Goal: Transaction & Acquisition: Book appointment/travel/reservation

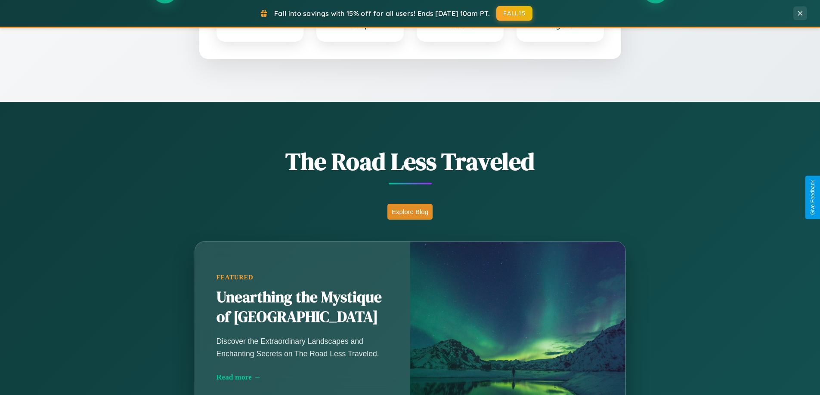
scroll to position [592, 0]
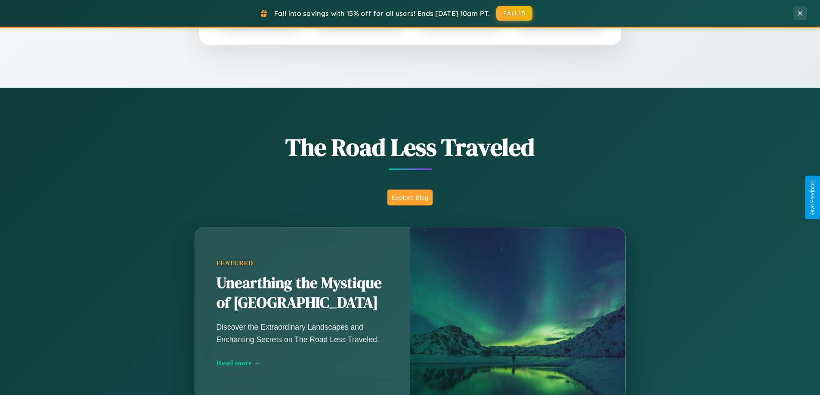
click at [410, 198] on button "Explore Blog" at bounding box center [409, 198] width 45 height 16
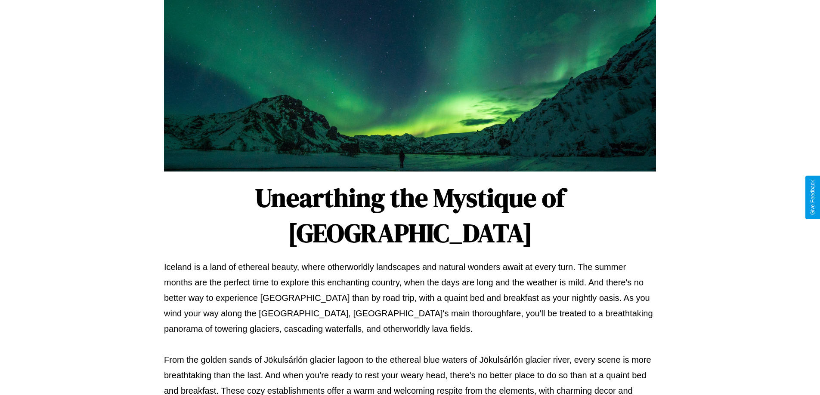
scroll to position [278, 0]
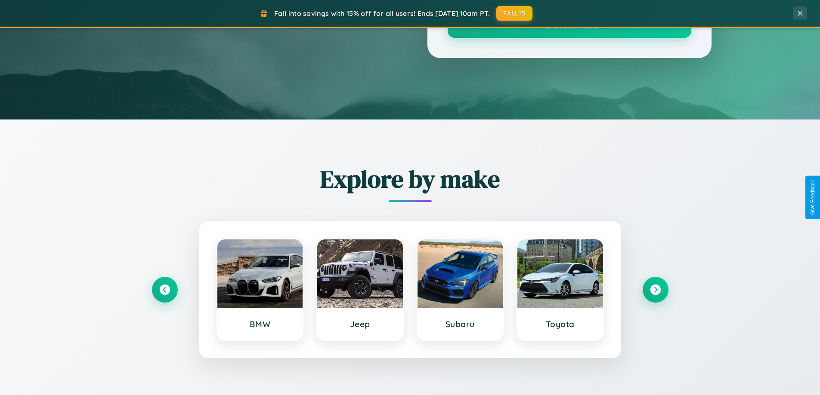
scroll to position [592, 0]
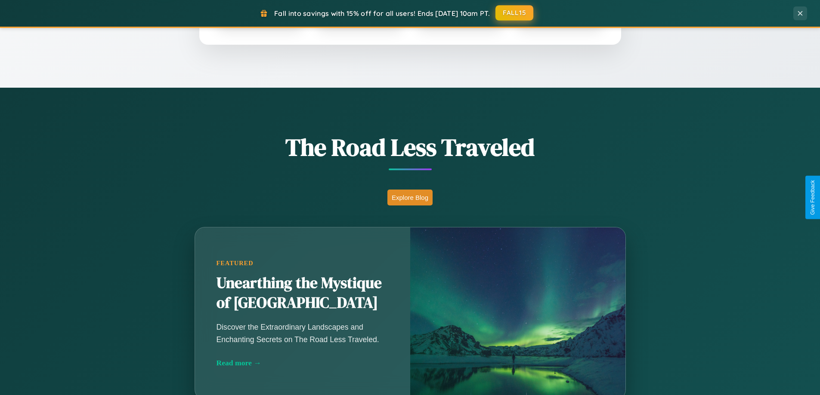
click at [515, 13] on button "FALL15" at bounding box center [514, 12] width 38 height 15
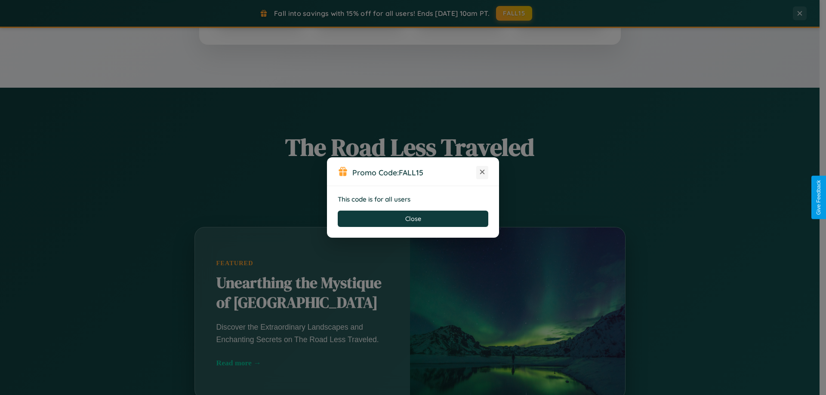
click at [482, 173] on icon at bounding box center [482, 172] width 9 height 9
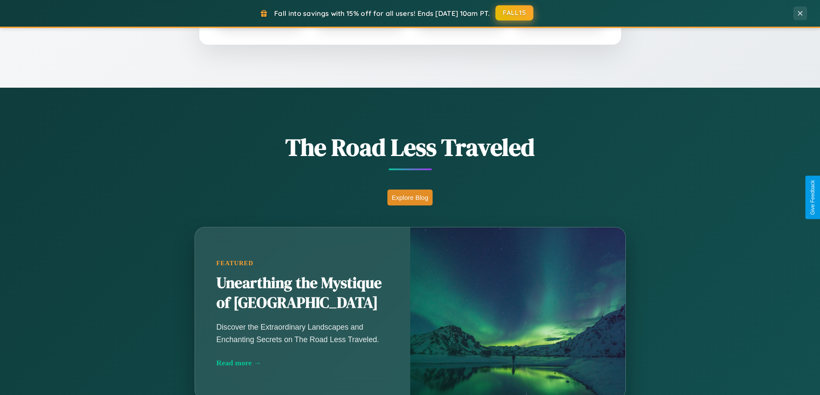
click at [515, 13] on button "FALL15" at bounding box center [514, 12] width 38 height 15
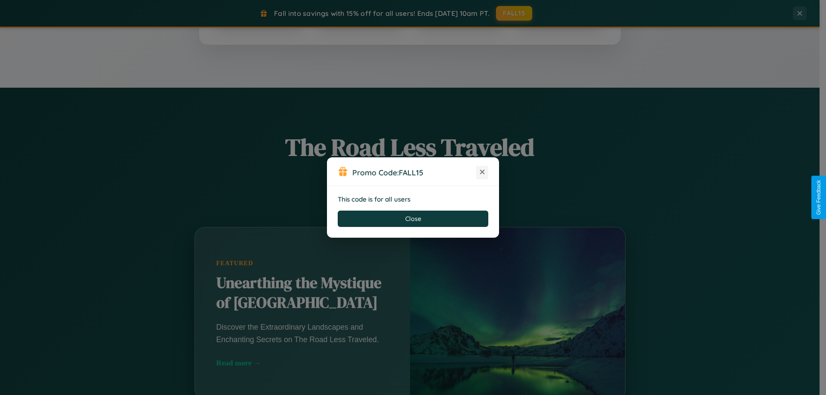
click at [482, 173] on icon at bounding box center [482, 172] width 9 height 9
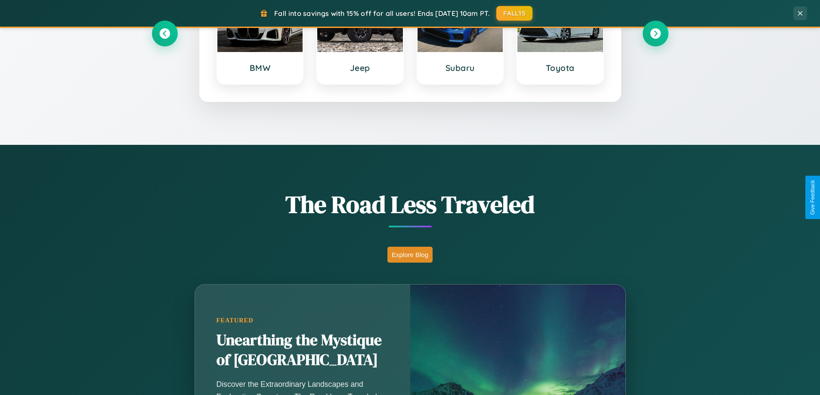
scroll to position [371, 0]
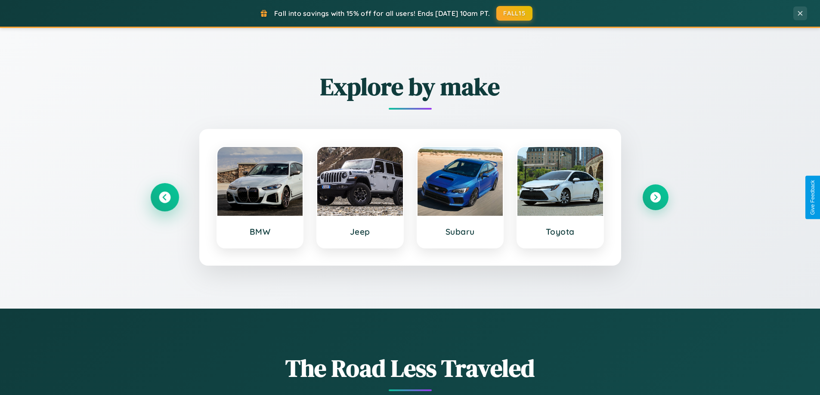
click at [164, 198] on icon at bounding box center [165, 198] width 12 height 12
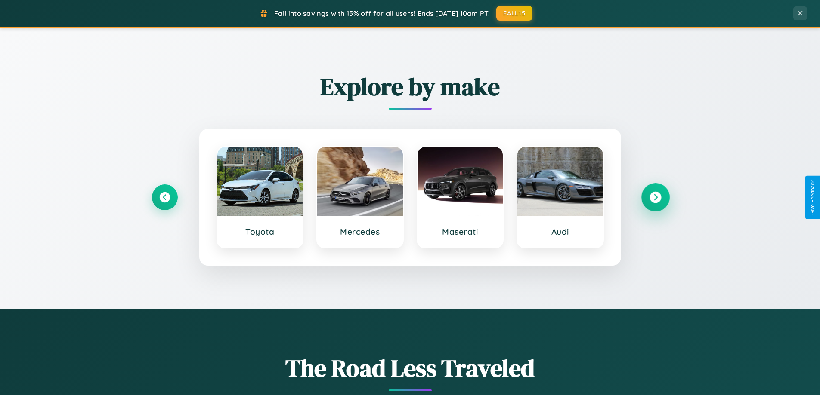
click at [655, 198] on icon at bounding box center [655, 198] width 12 height 12
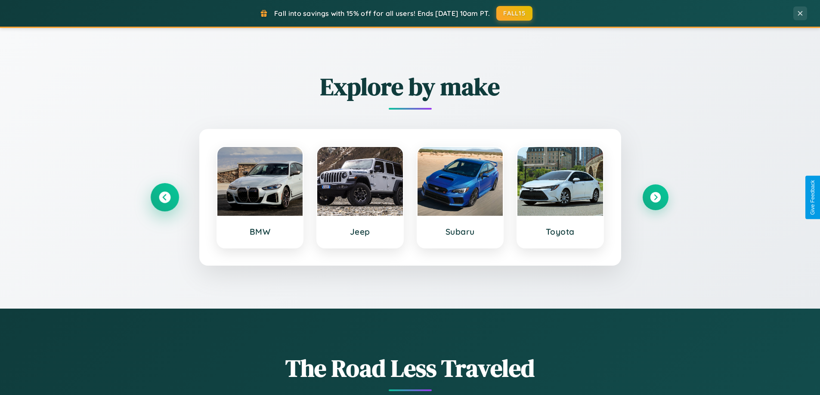
click at [164, 198] on icon at bounding box center [165, 198] width 12 height 12
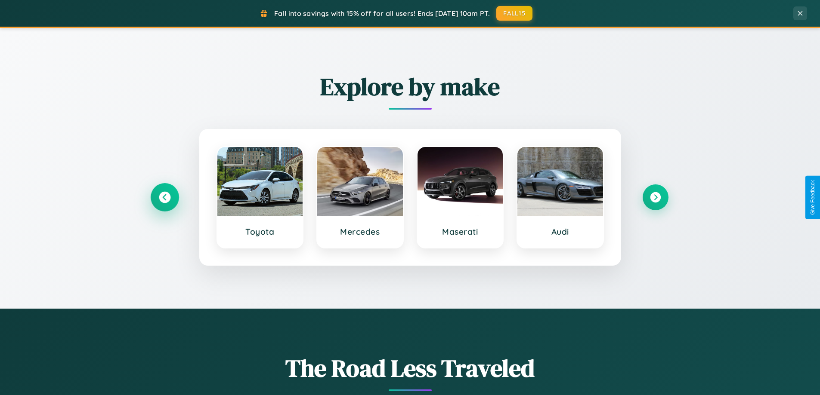
click at [164, 198] on icon at bounding box center [165, 198] width 12 height 12
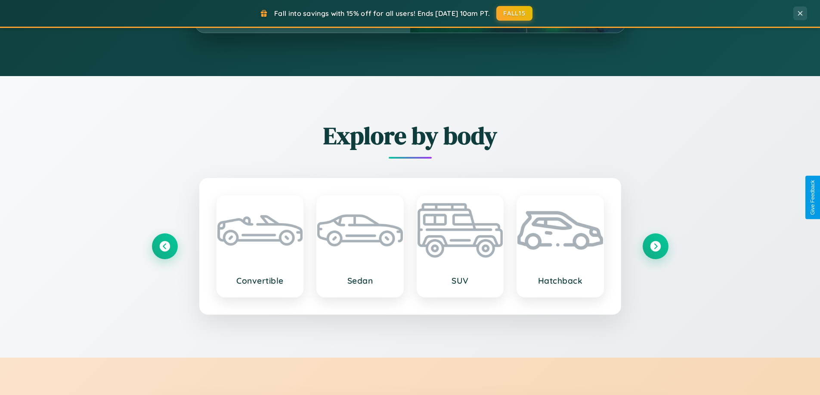
scroll to position [1383, 0]
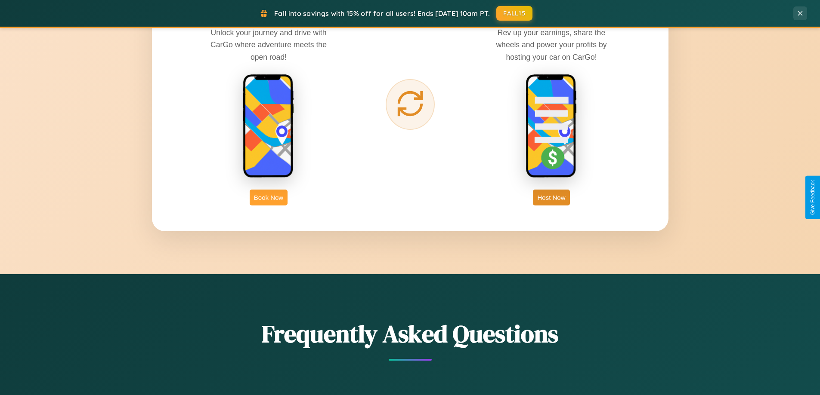
click at [269, 198] on button "Book Now" at bounding box center [269, 198] width 38 height 16
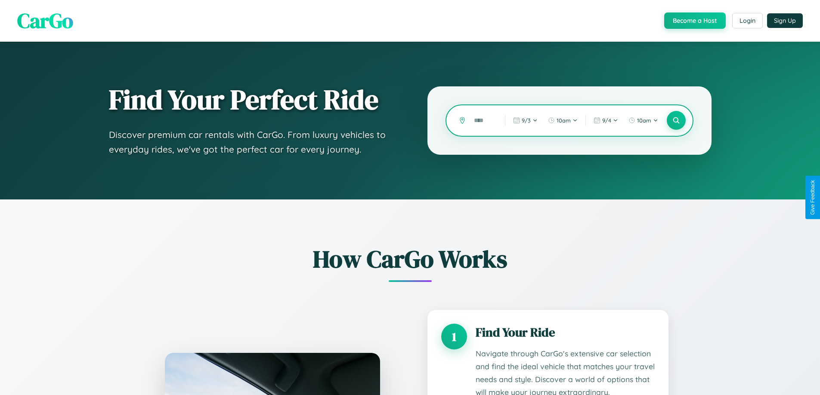
click at [483, 120] on input "text" at bounding box center [483, 120] width 27 height 15
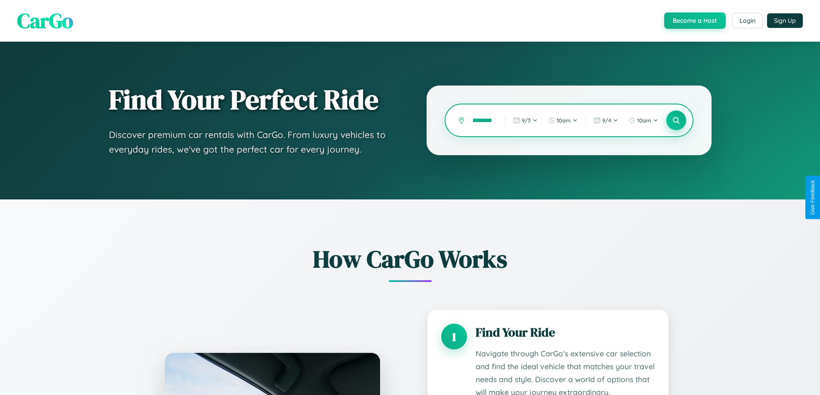
type input "**********"
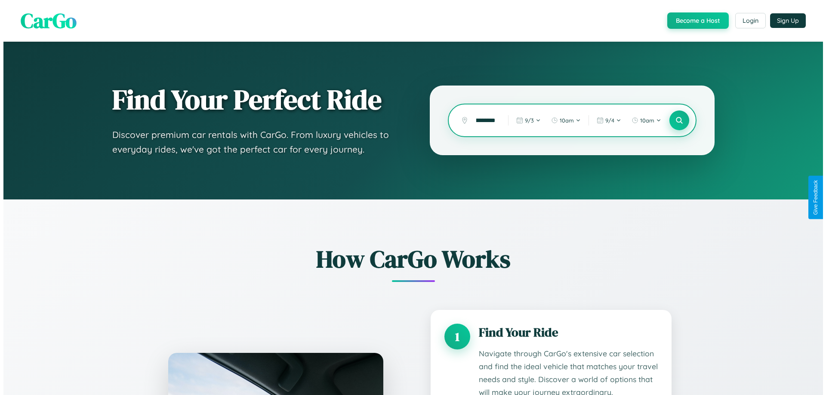
scroll to position [0, 0]
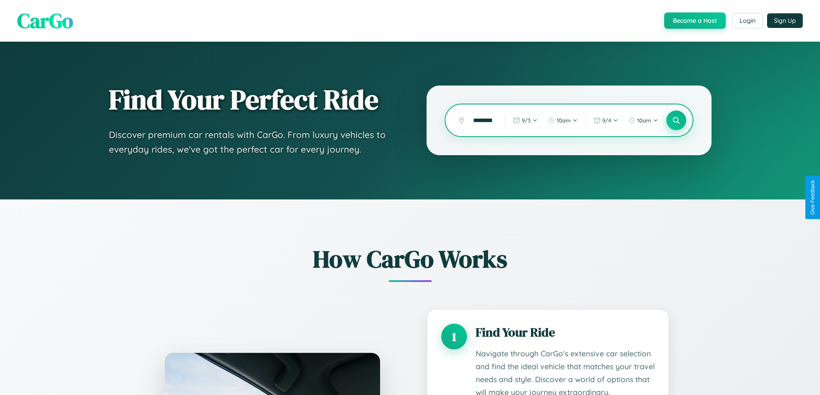
click at [676, 120] on icon at bounding box center [676, 121] width 8 height 8
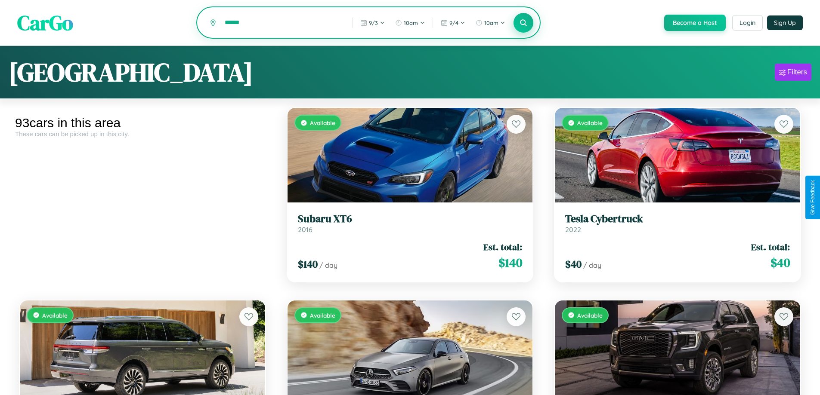
type input "******"
click at [523, 23] on icon at bounding box center [523, 23] width 8 height 8
